Goal: Contribute content: Add original content to the website for others to see

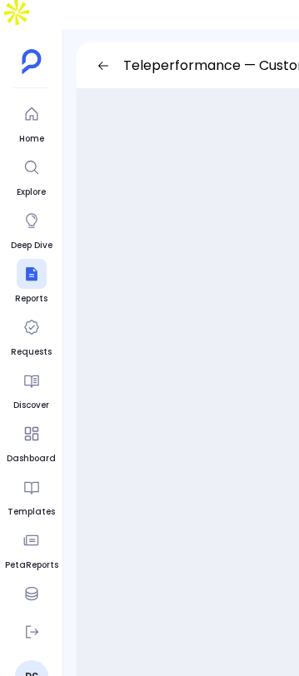
click at [107, 59] on icon at bounding box center [103, 65] width 13 height 13
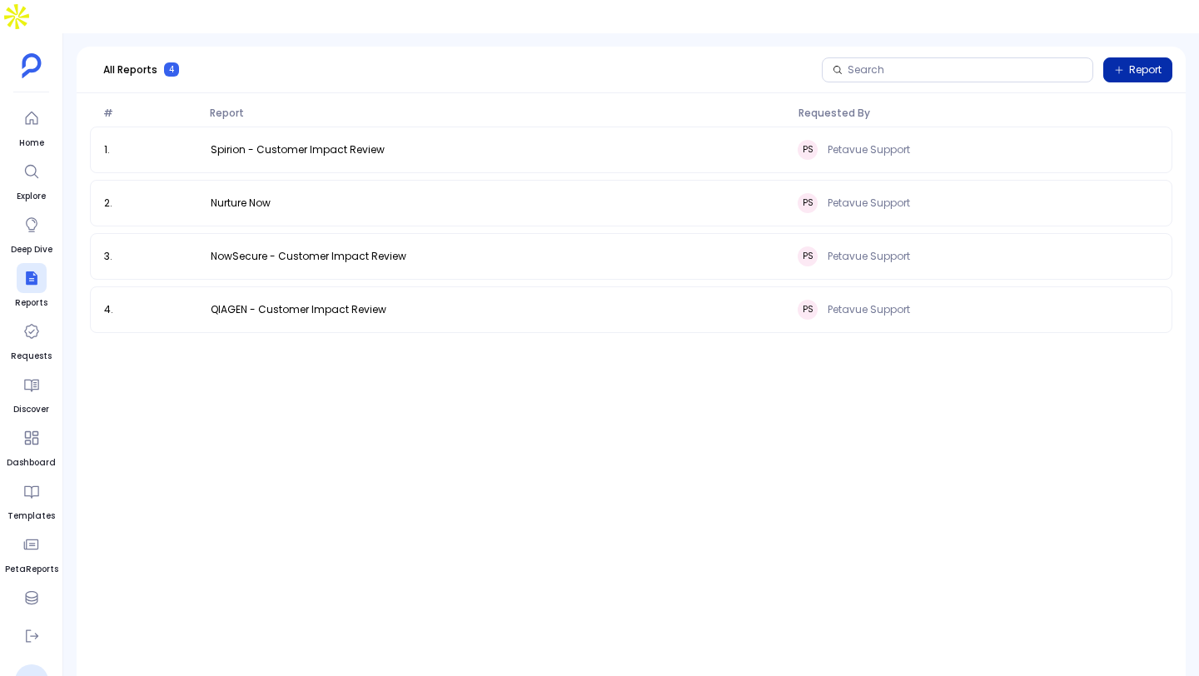
click at [1130, 57] on button "Report" at bounding box center [1137, 69] width 69 height 25
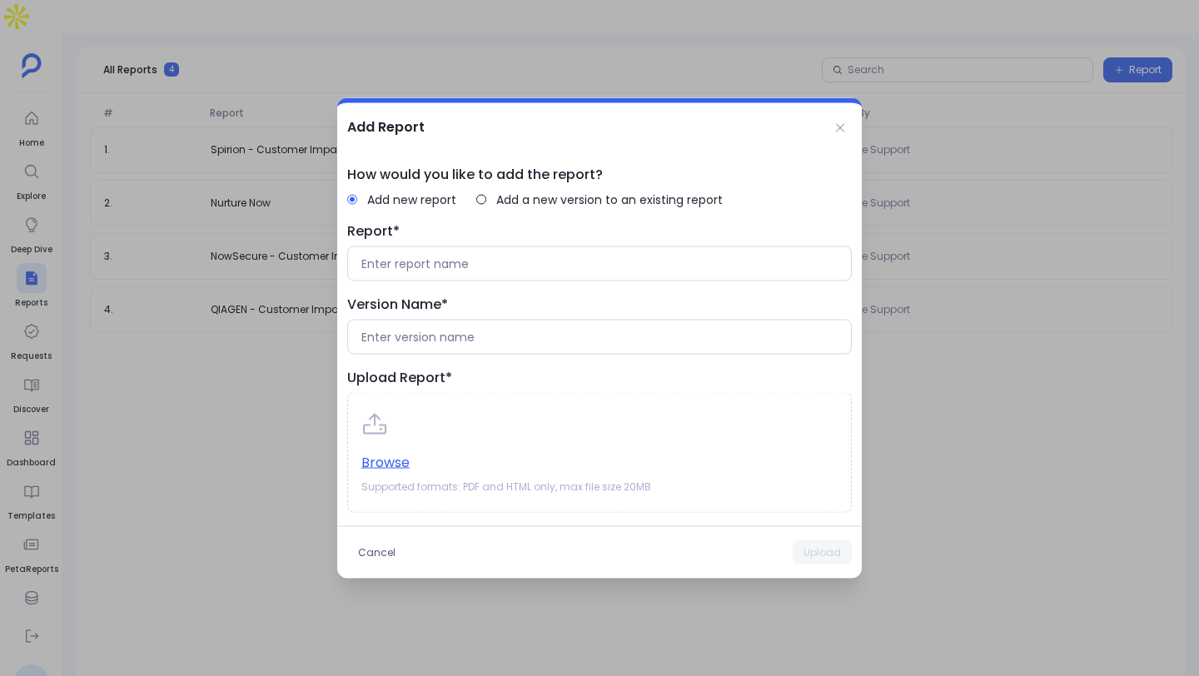
click at [456, 241] on div "Report*" at bounding box center [599, 252] width 505 height 60
click at [451, 262] on input at bounding box center [599, 264] width 476 height 17
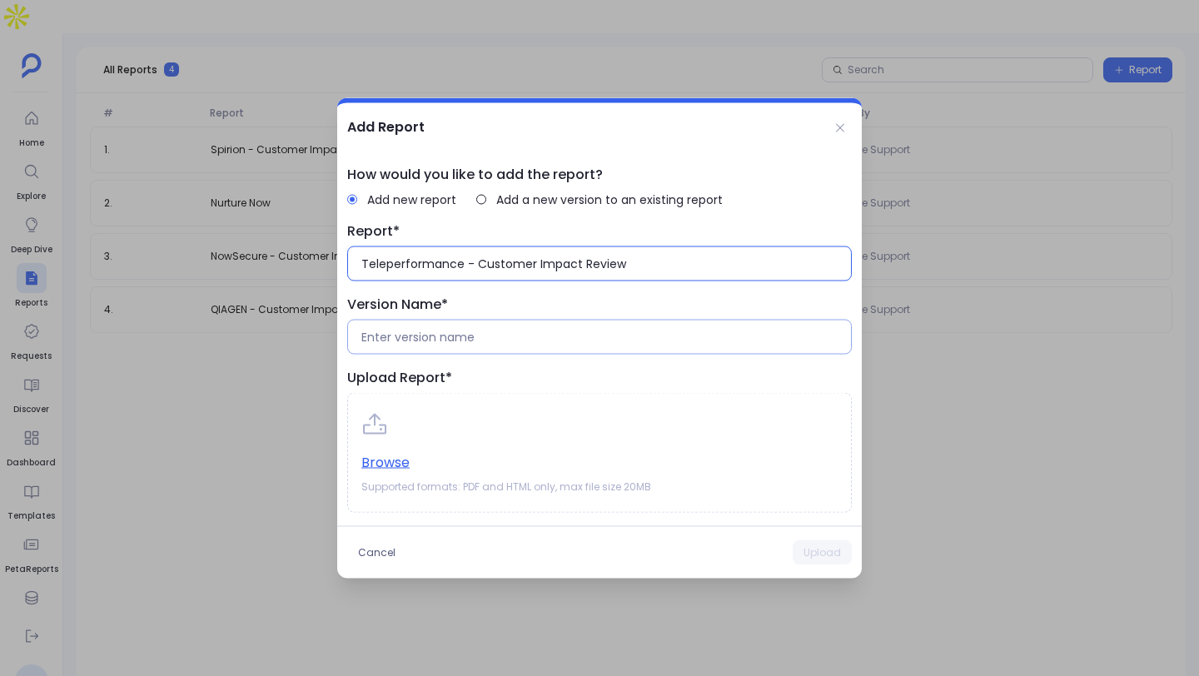
type input "Teleperformance - Customer Impact Review"
click at [438, 335] on input at bounding box center [599, 337] width 476 height 17
type input "[DATE] To [DATE]"
click at [399, 469] on button "Browse" at bounding box center [385, 463] width 48 height 18
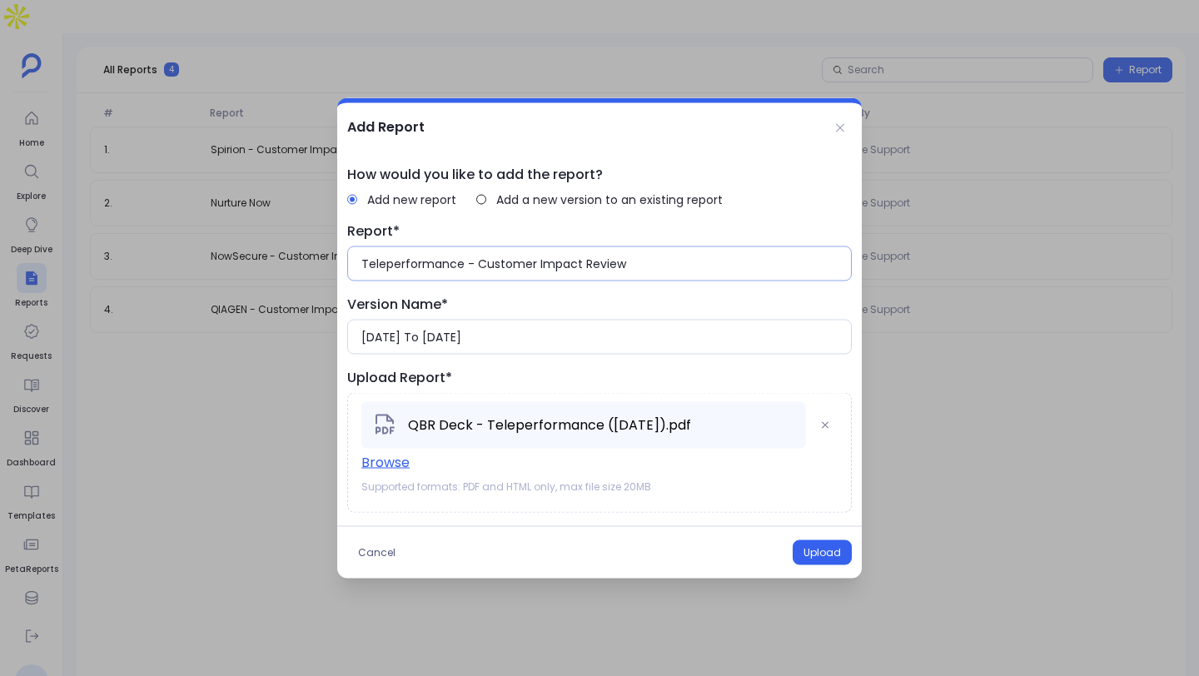
click at [626, 267] on input "Teleperformance - Customer Impact Review" at bounding box center [599, 264] width 476 height 17
click at [645, 349] on div "[DATE] To [DATE]" at bounding box center [599, 337] width 505 height 35
click at [821, 555] on button "Upload" at bounding box center [822, 552] width 59 height 25
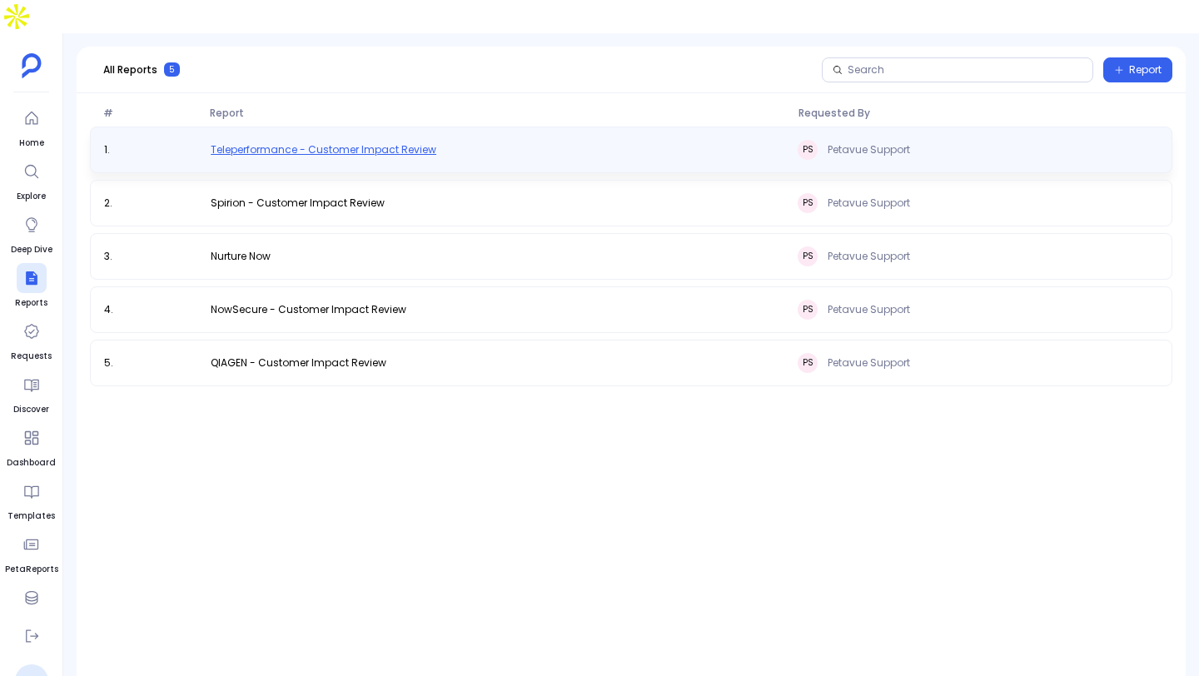
click at [405, 143] on span "Teleperformance - Customer Impact Review" at bounding box center [324, 149] width 226 height 13
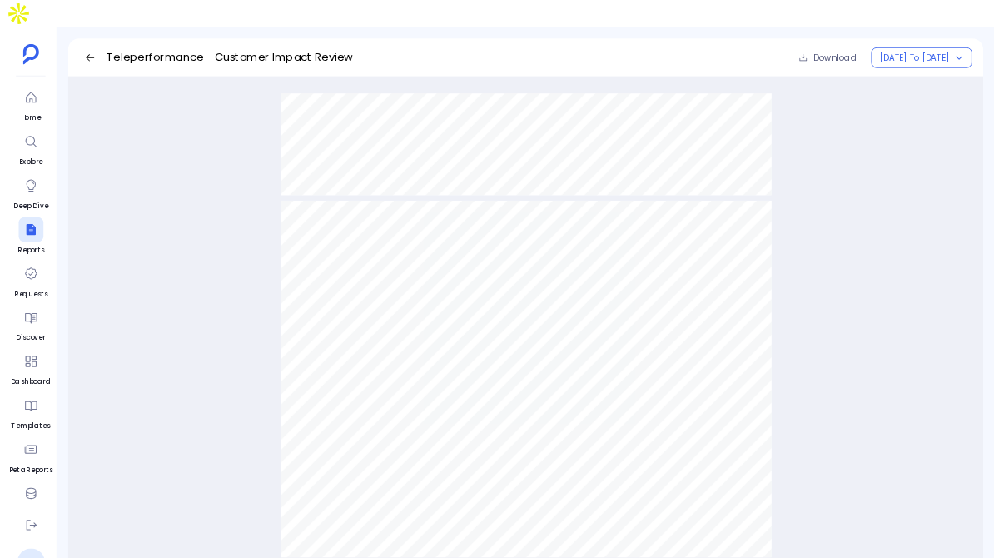
scroll to position [9195, 0]
click at [111, 57] on button at bounding box center [103, 70] width 27 height 27
